Goal: Check status: Check status

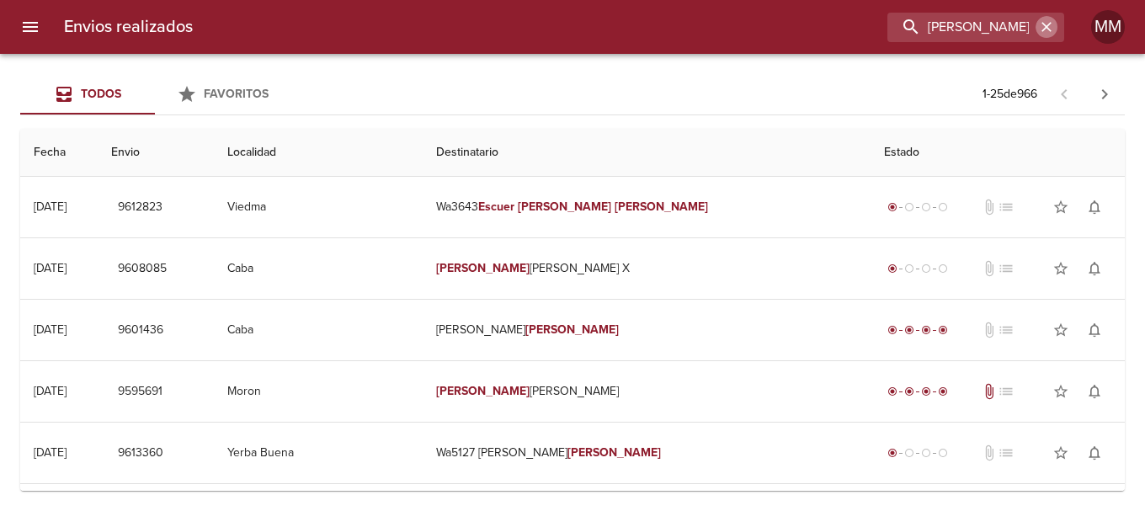
click at [1048, 27] on icon "button" at bounding box center [1047, 27] width 10 height 10
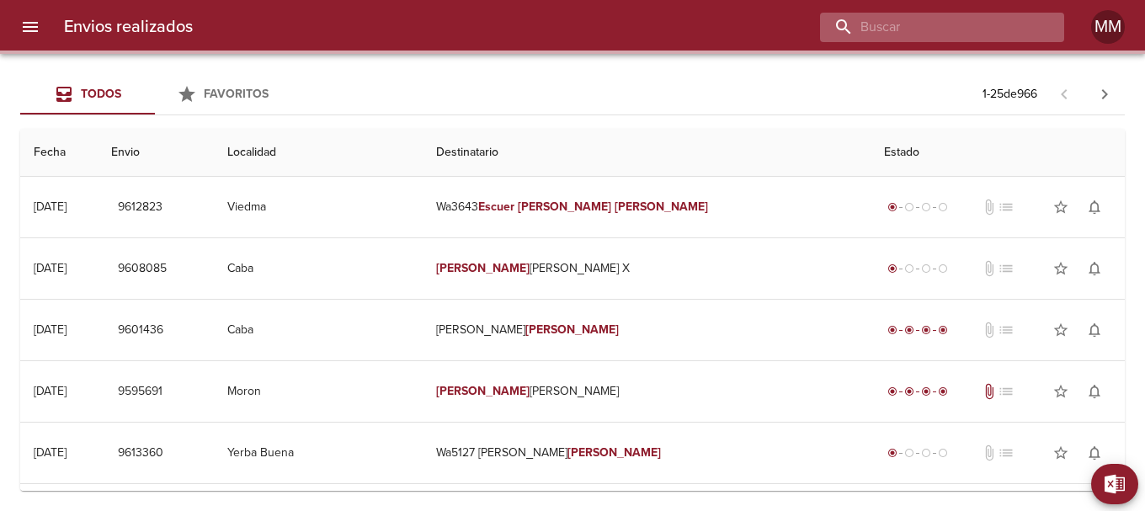
click at [996, 25] on input "buscar" at bounding box center [928, 27] width 216 height 29
paste input "[PERSON_NAME]"
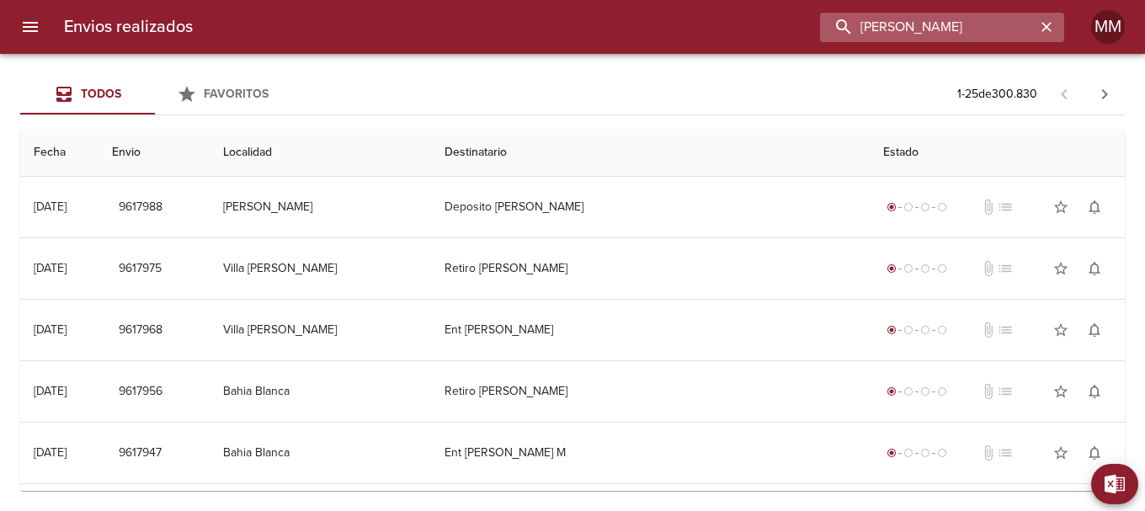
type input "[PERSON_NAME]"
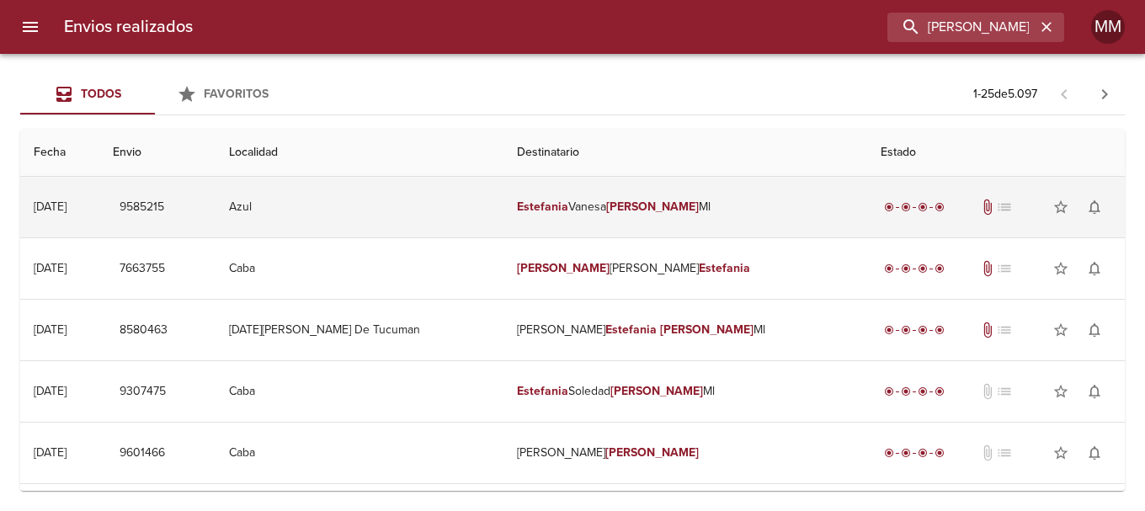
click at [660, 205] on em "[PERSON_NAME]" at bounding box center [652, 207] width 93 height 14
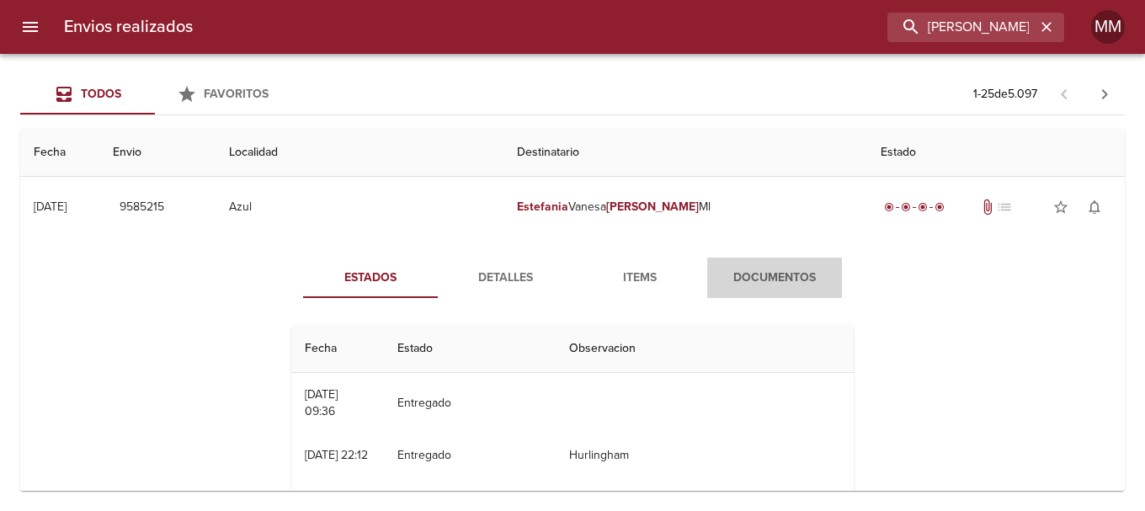
click at [772, 281] on span "Documentos" at bounding box center [774, 278] width 115 height 21
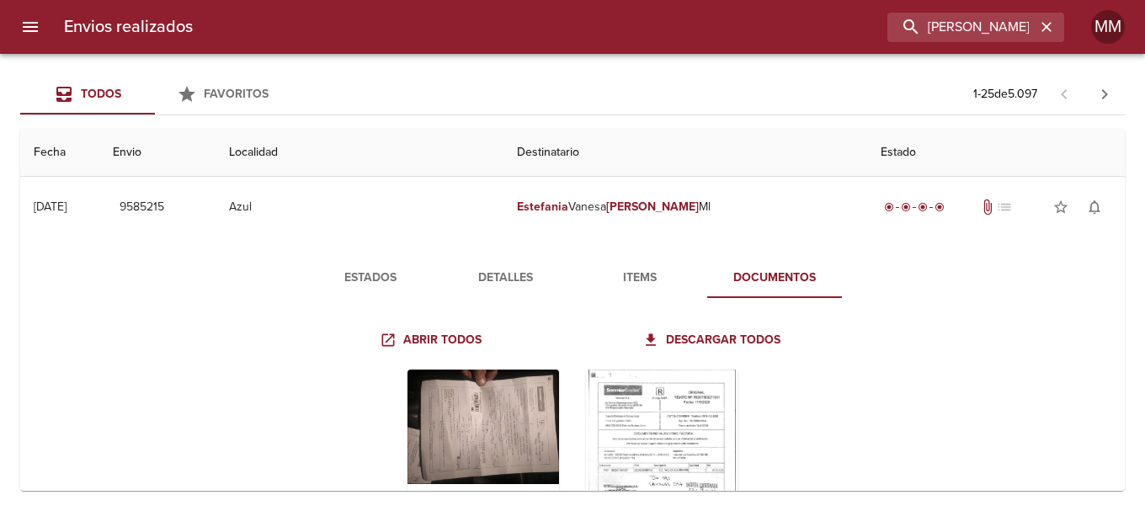
scroll to position [168, 0]
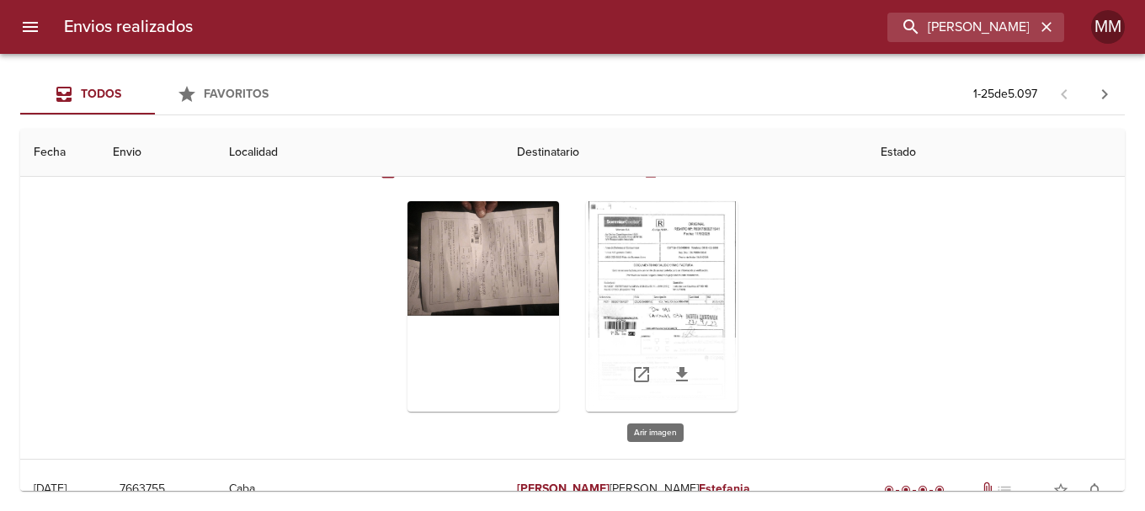
click at [695, 307] on div "Tabla de envíos del cliente" at bounding box center [662, 306] width 152 height 211
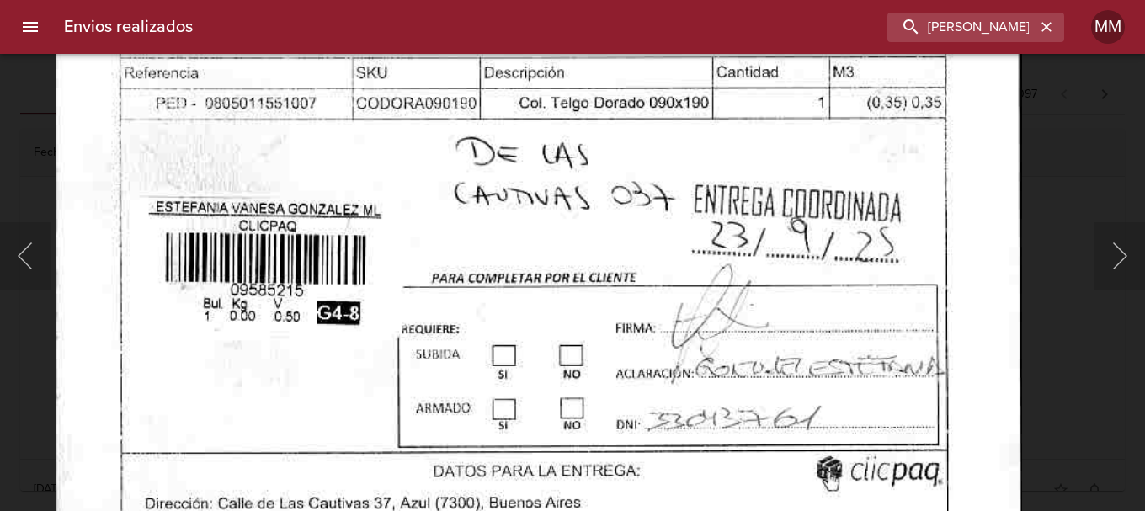
click at [771, 154] on img "Lightbox" at bounding box center [538, 134] width 967 height 1383
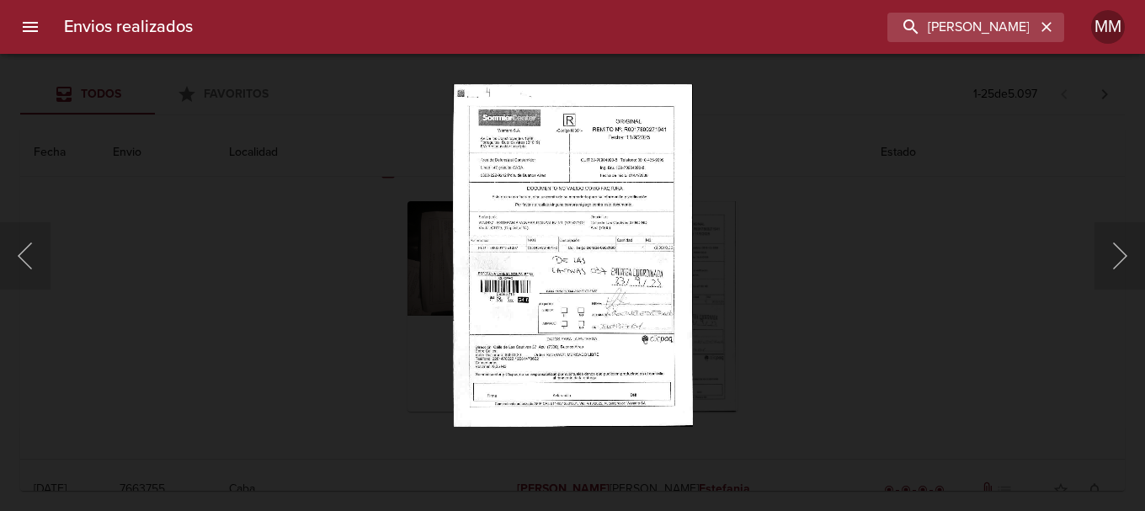
click at [367, 297] on div "Lightbox" at bounding box center [572, 255] width 1145 height 511
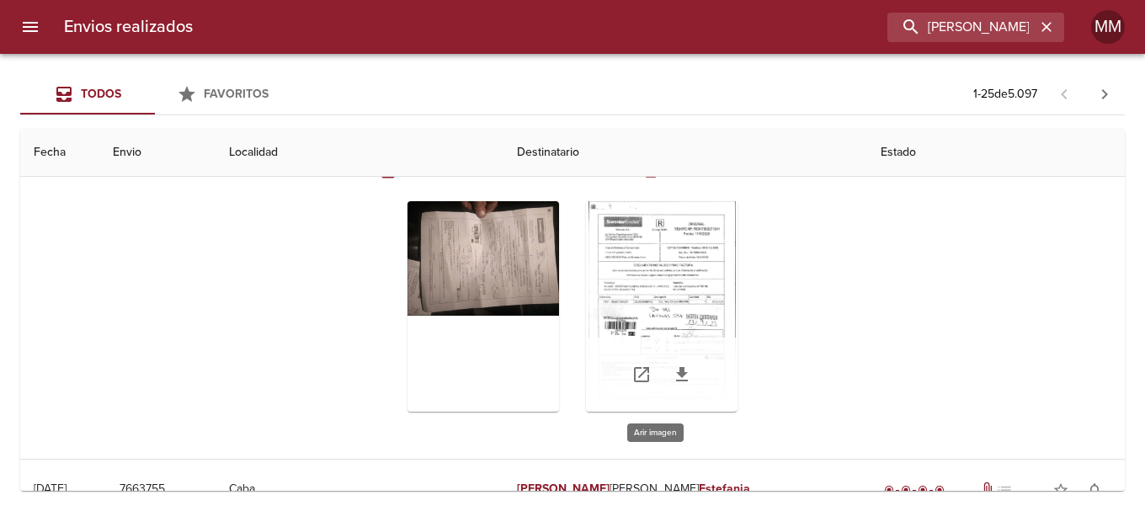
click at [644, 301] on div "Tabla de envíos del cliente" at bounding box center [662, 306] width 152 height 211
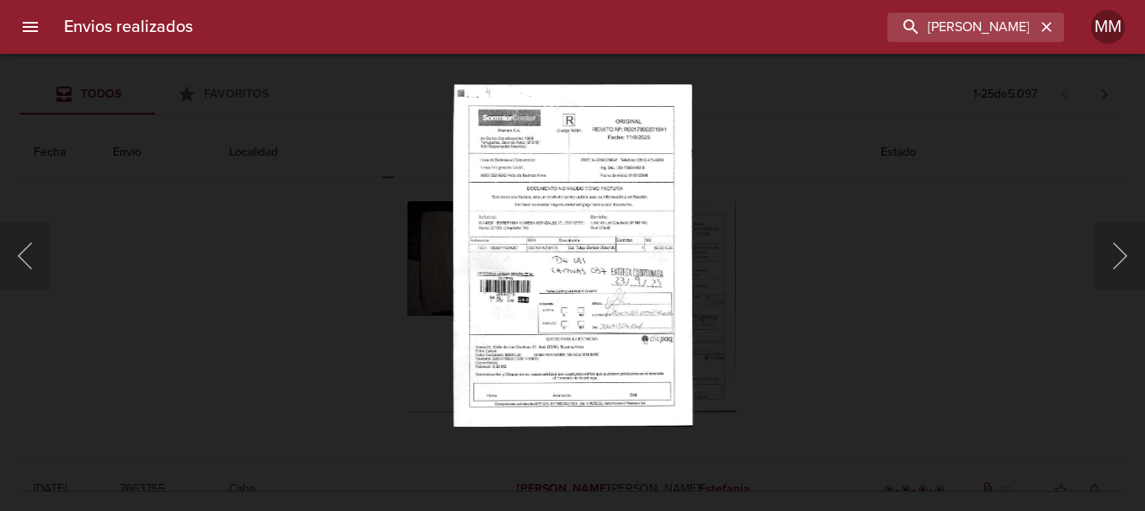
drag, startPoint x: 691, startPoint y: 316, endPoint x: 873, endPoint y: 263, distance: 189.5
click at [876, 266] on div "Lightbox" at bounding box center [572, 255] width 1145 height 511
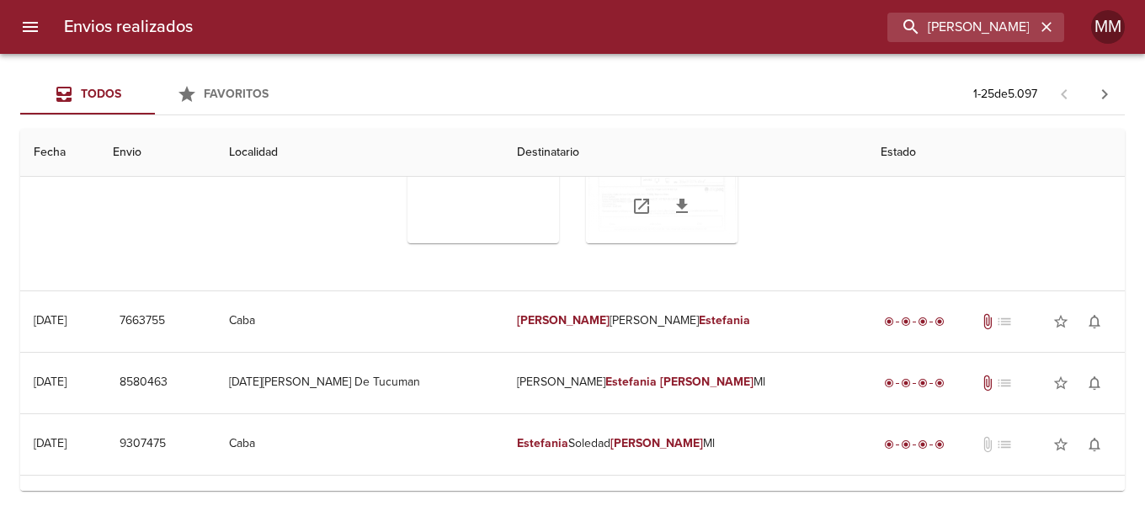
scroll to position [253, 0]
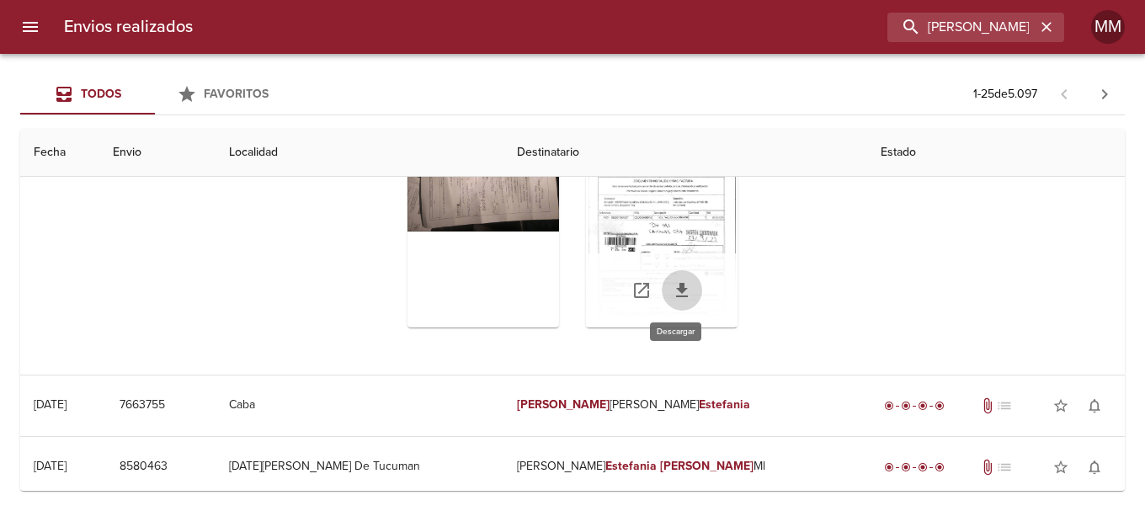
click at [676, 287] on icon "Tabla de envíos del cliente" at bounding box center [682, 290] width 12 height 14
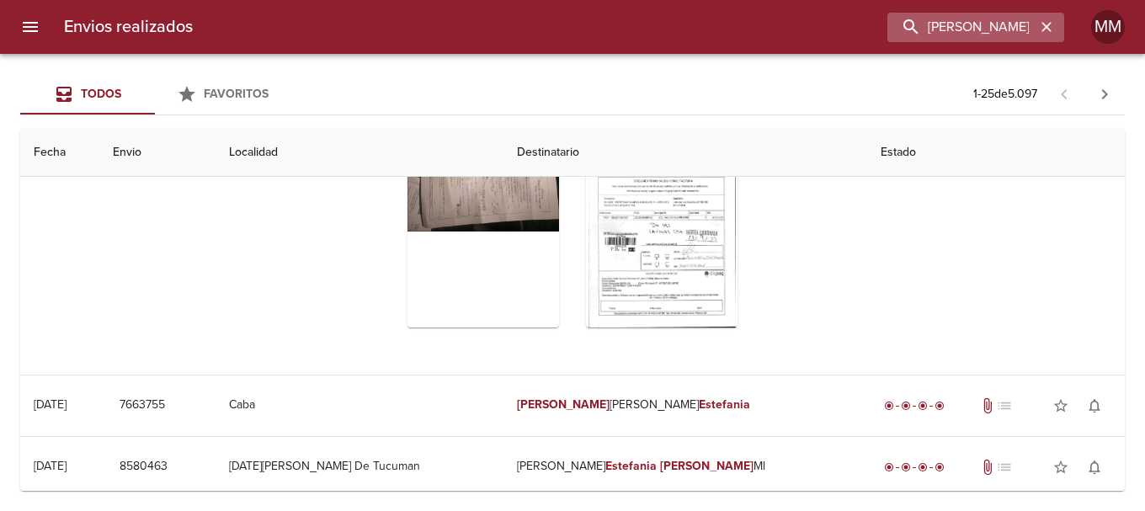
click at [1046, 28] on icon "button" at bounding box center [1047, 27] width 10 height 10
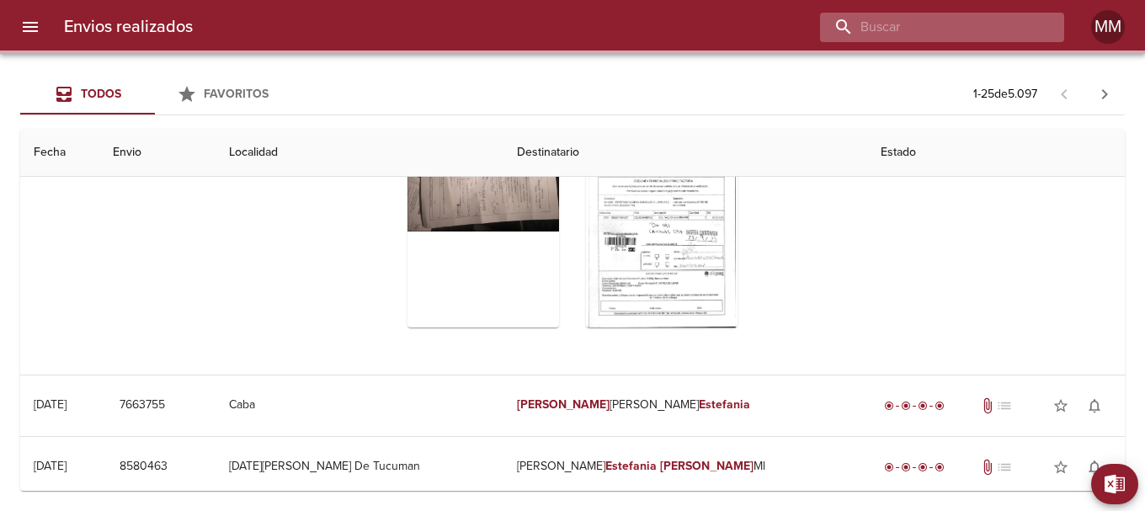
click at [979, 23] on input "buscar" at bounding box center [928, 27] width 216 height 29
paste input "[PERSON_NAME] [PERSON_NAME] ML"
type input "[PERSON_NAME] [PERSON_NAME] ML"
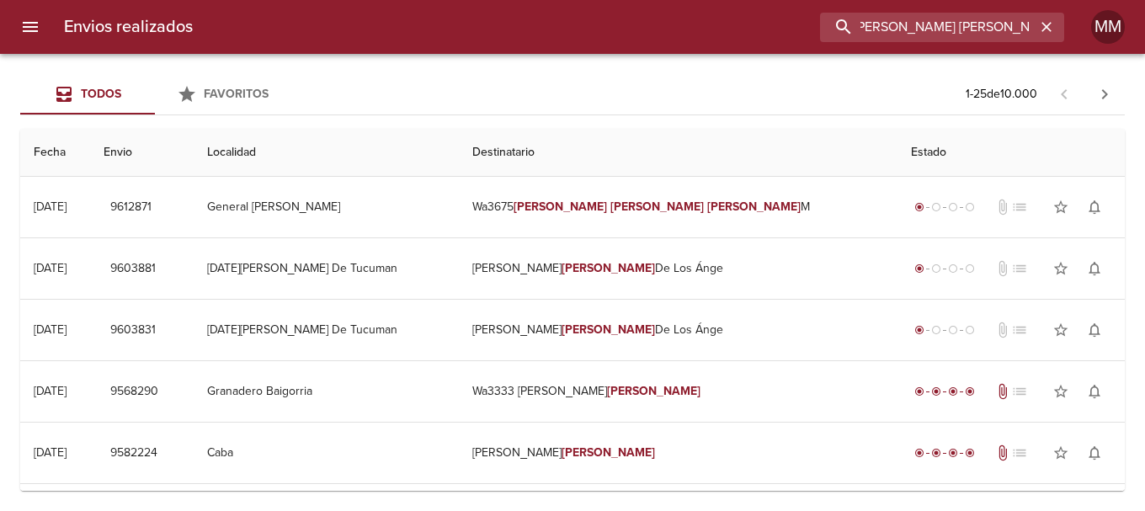
scroll to position [0, 0]
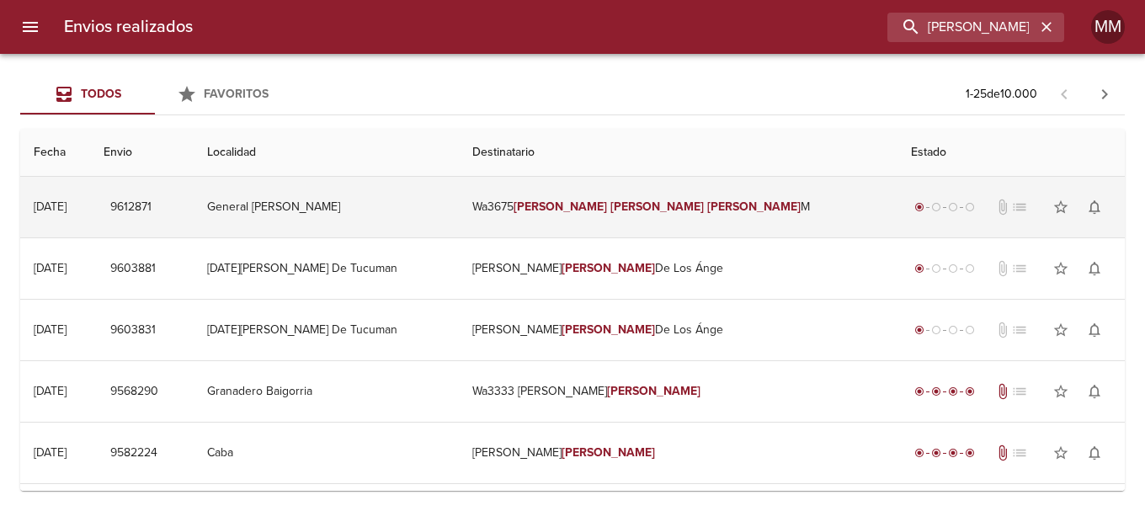
click at [635, 200] on em "[PERSON_NAME]" at bounding box center [657, 207] width 93 height 14
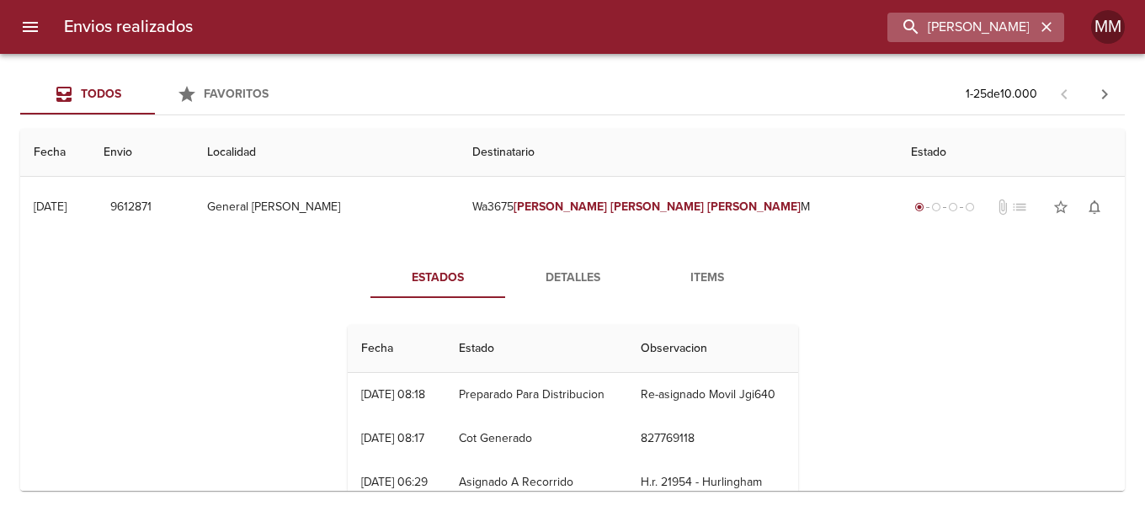
click at [1046, 24] on icon "button" at bounding box center [1046, 27] width 17 height 17
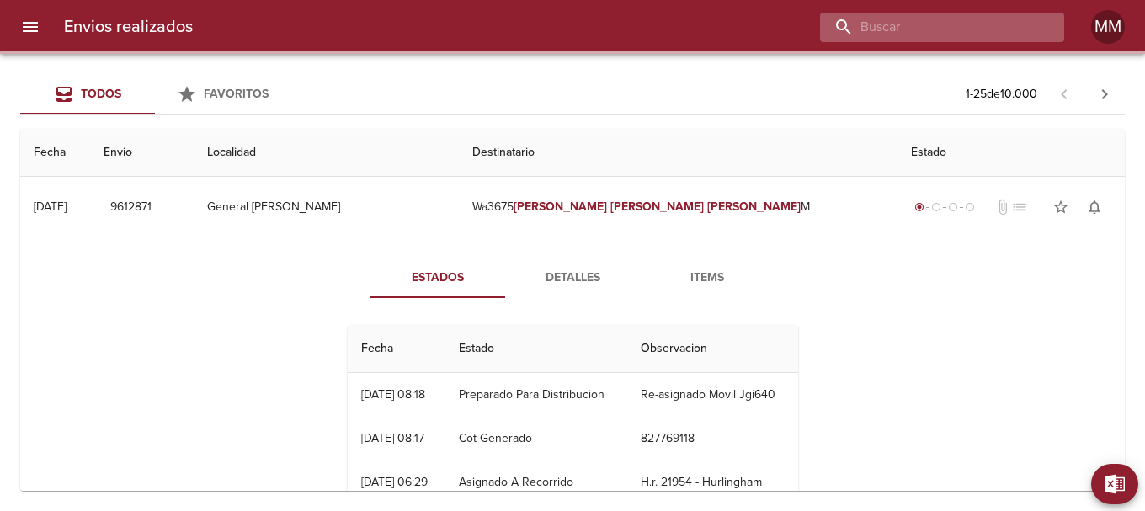
click at [986, 28] on input "buscar" at bounding box center [928, 27] width 216 height 29
paste input "[PERSON_NAME]"
type input "[PERSON_NAME]"
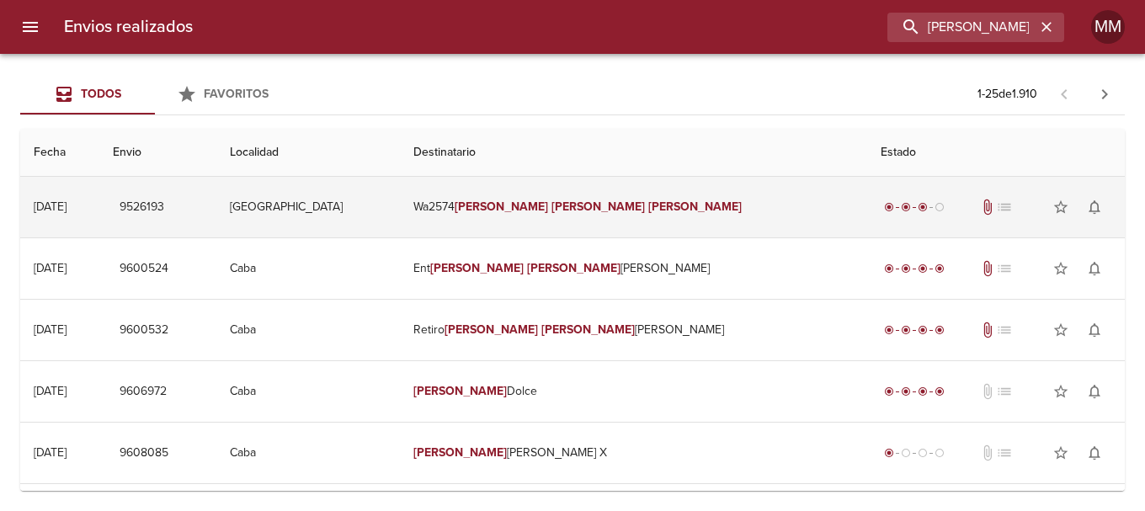
click at [648, 205] on em "[PERSON_NAME]" at bounding box center [694, 207] width 93 height 14
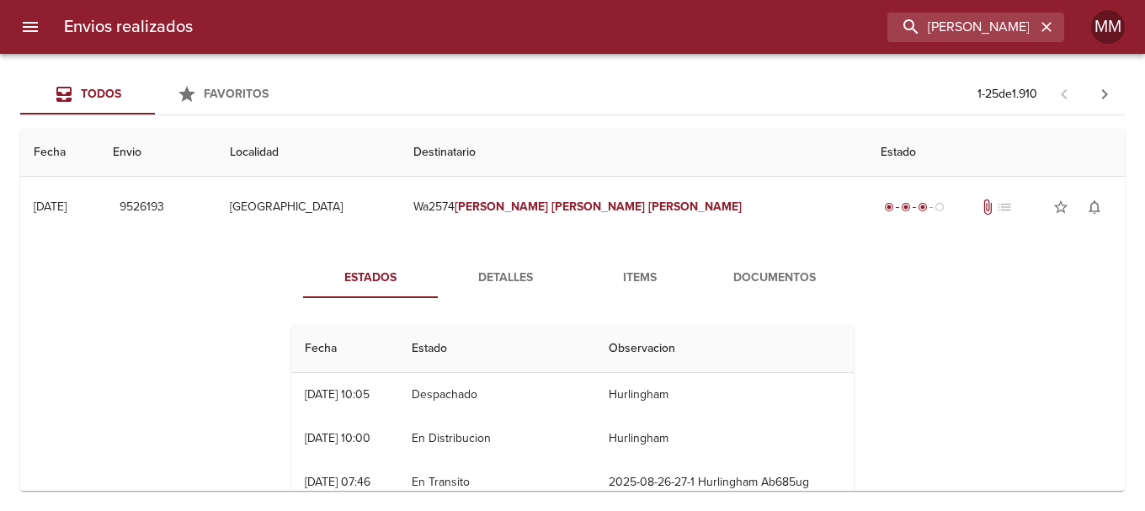
click at [487, 277] on span "Detalles" at bounding box center [505, 278] width 115 height 21
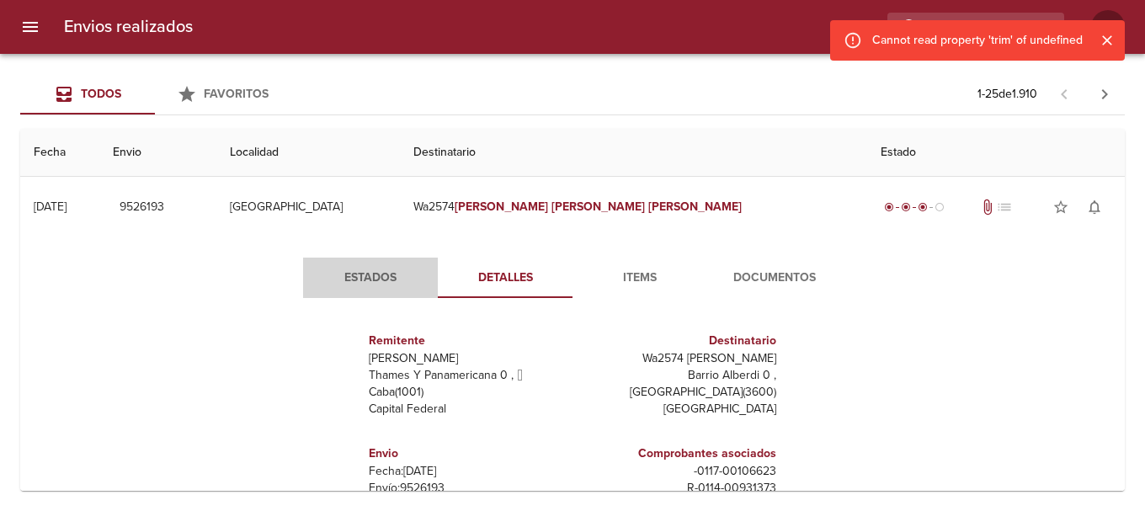
click at [366, 275] on span "Estados" at bounding box center [370, 278] width 115 height 21
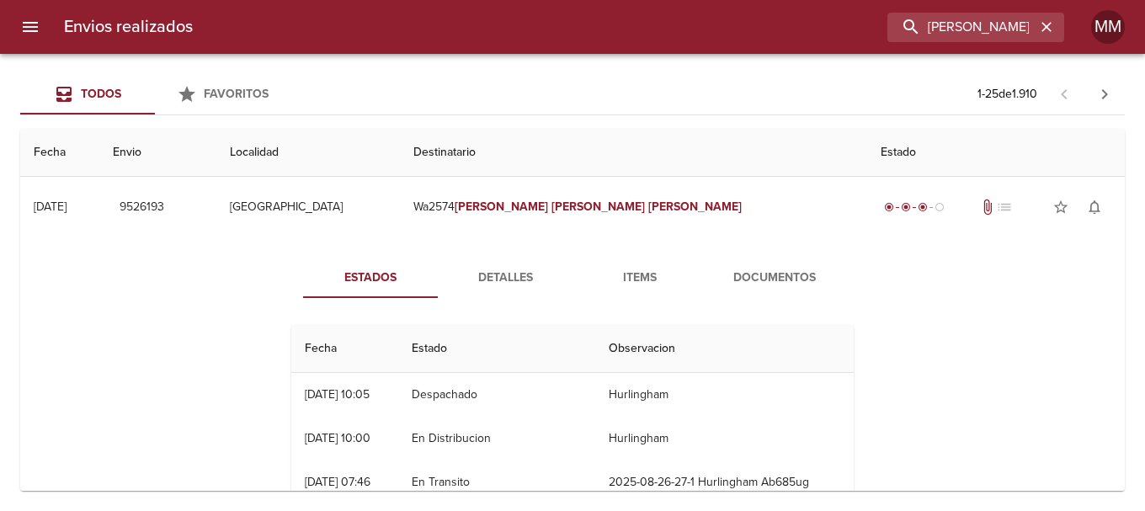
click at [515, 270] on span "Detalles" at bounding box center [505, 278] width 115 height 21
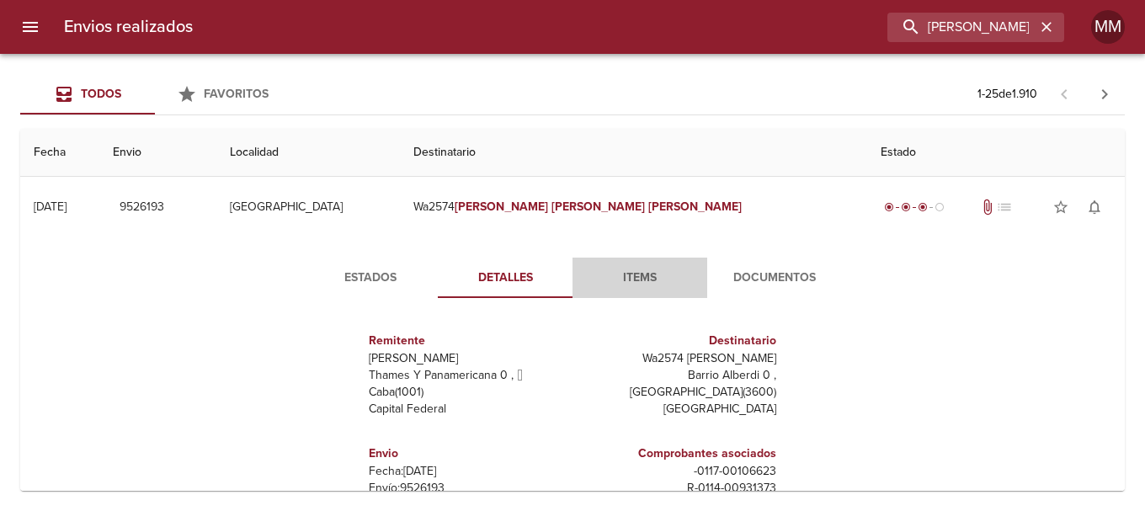
click at [631, 279] on span "Items" at bounding box center [640, 278] width 115 height 21
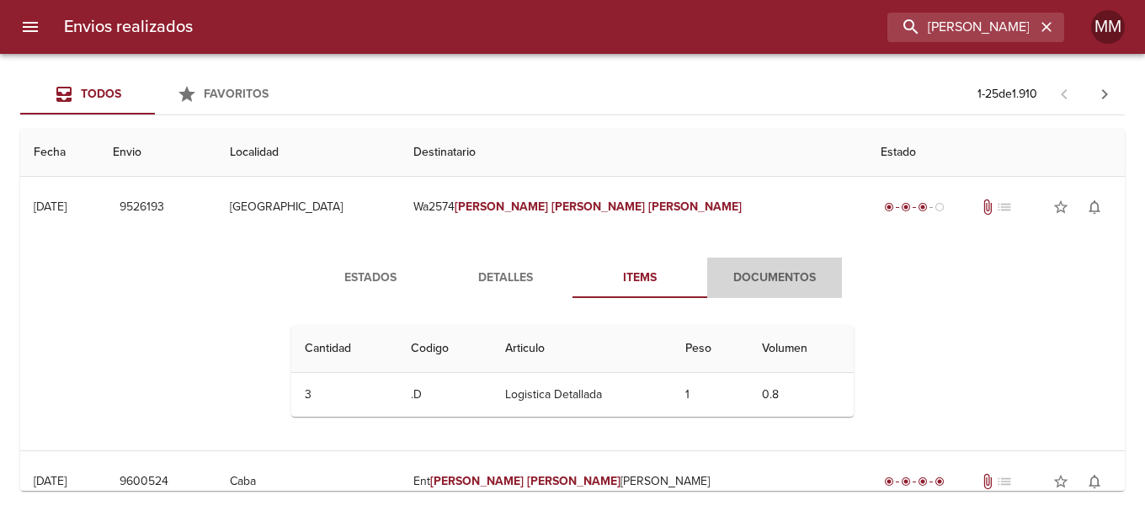
click at [760, 275] on span "Documentos" at bounding box center [774, 278] width 115 height 21
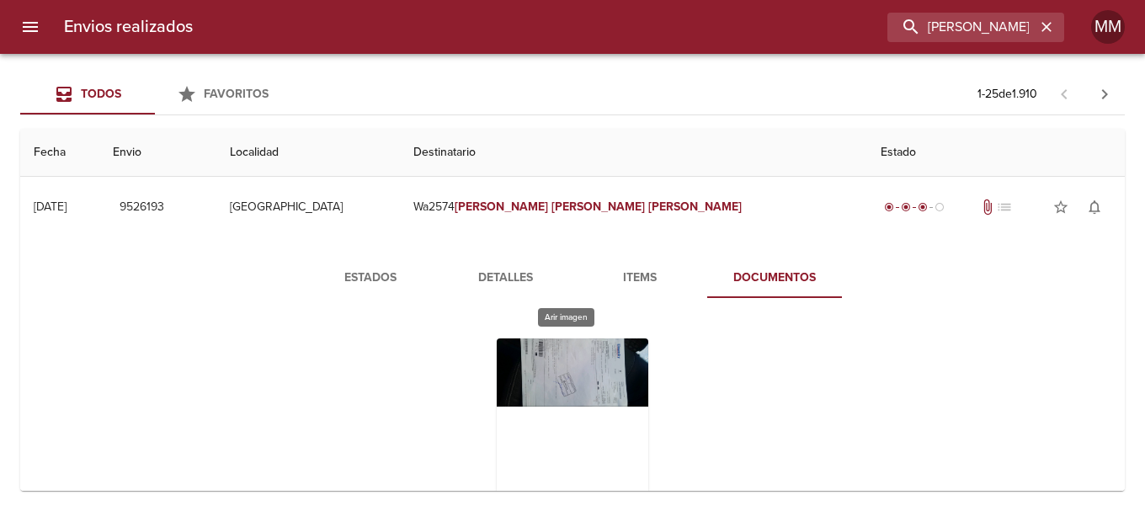
click at [590, 374] on div "Tabla de envíos del cliente" at bounding box center [573, 444] width 152 height 211
